Goal: Find specific page/section: Find specific page/section

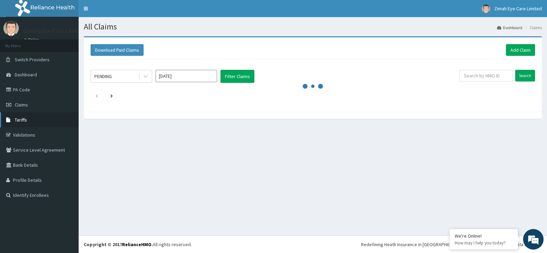
click at [30, 114] on link "Tariffs" at bounding box center [39, 119] width 79 height 15
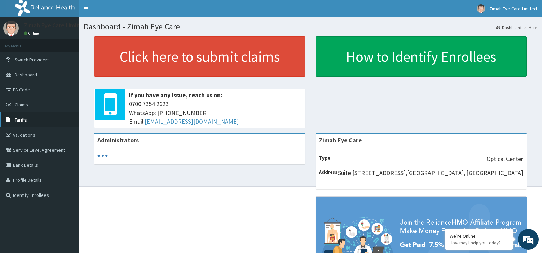
click at [23, 117] on span "Tariffs" at bounding box center [21, 120] width 12 height 6
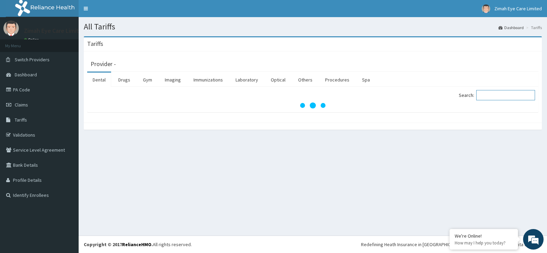
click at [492, 94] on input "Search:" at bounding box center [505, 95] width 59 height 10
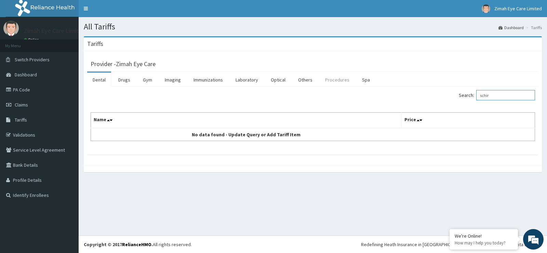
type input "schir"
click at [331, 80] on link "Procedures" at bounding box center [337, 79] width 35 height 14
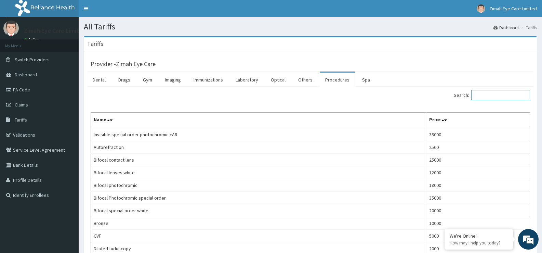
click at [501, 91] on input "Search:" at bounding box center [500, 95] width 59 height 10
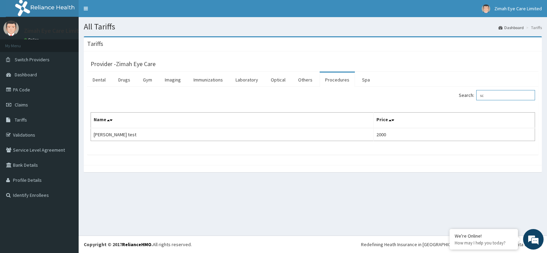
type input "s"
type input "a"
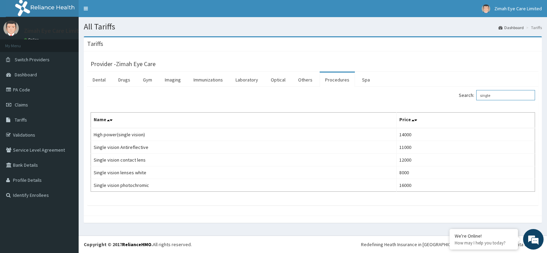
click at [498, 97] on input "single" at bounding box center [505, 95] width 59 height 10
type input "s"
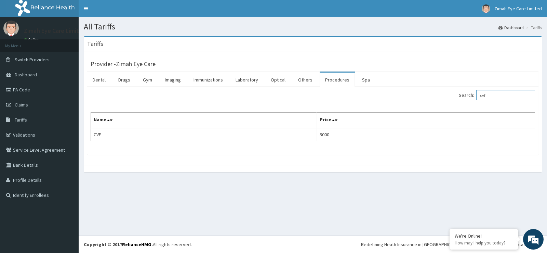
type input "cvf"
